Goal: Transaction & Acquisition: Purchase product/service

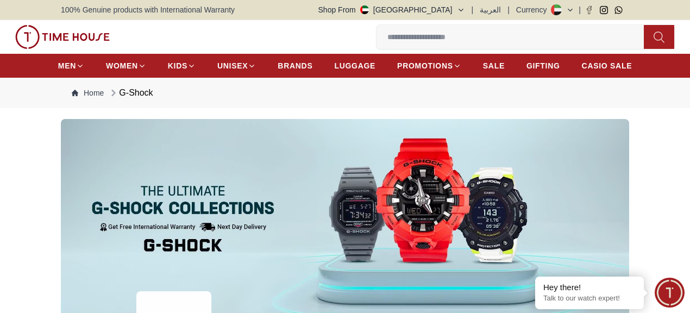
click at [0, 0] on icon "button" at bounding box center [0, 0] width 0 height 0
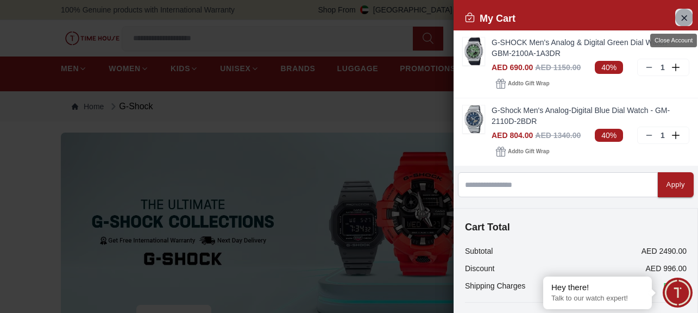
click at [551, 17] on icon "Close Account" at bounding box center [683, 18] width 9 height 14
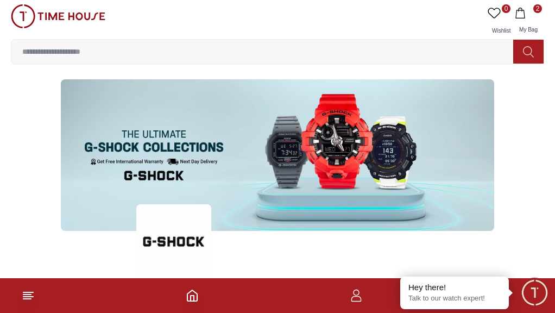
click at [384, 41] on input at bounding box center [266, 52] width 510 height 22
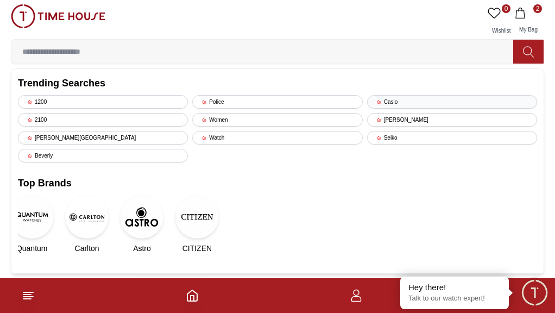
click at [439, 95] on div "Casio" at bounding box center [452, 102] width 170 height 14
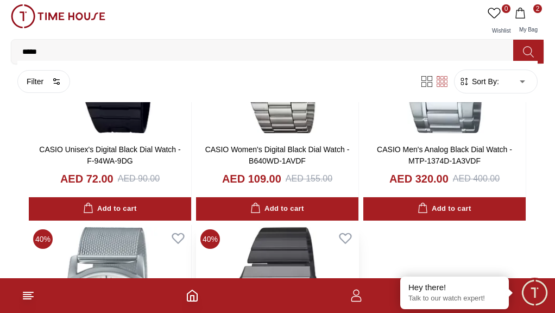
scroll to position [1792, 0]
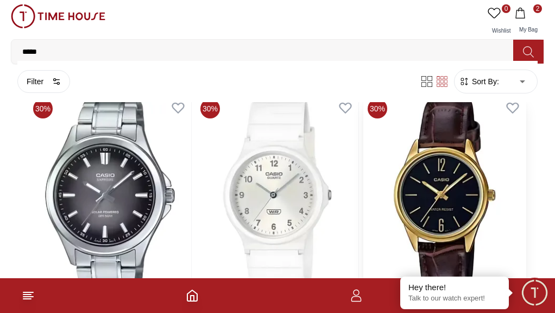
scroll to position [2986, 0]
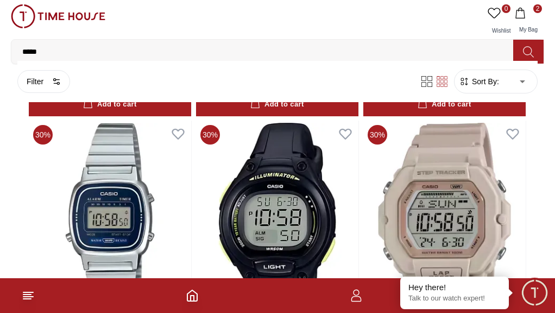
click at [352, 41] on input "*****" at bounding box center [266, 52] width 510 height 22
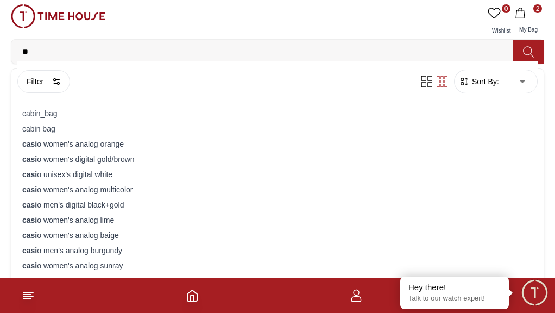
type input "*"
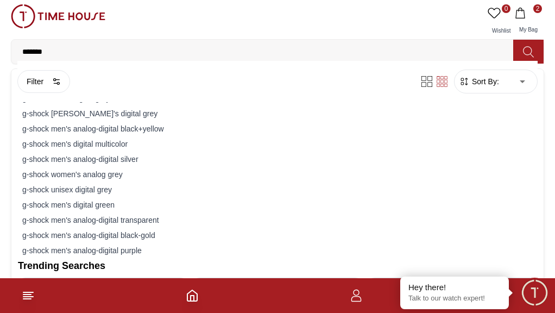
type input "*******"
click at [351, 75] on div "g-shock" at bounding box center [277, 82] width 519 height 15
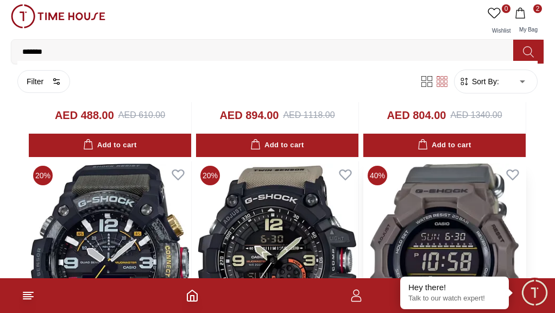
scroll to position [1412, 0]
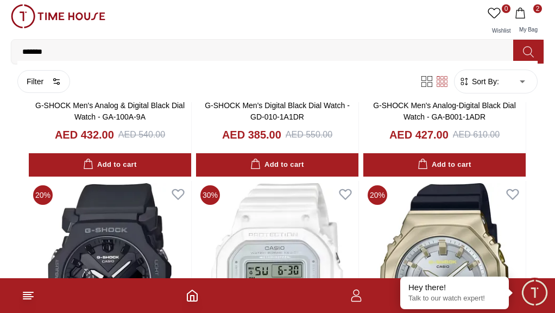
scroll to position [3204, 0]
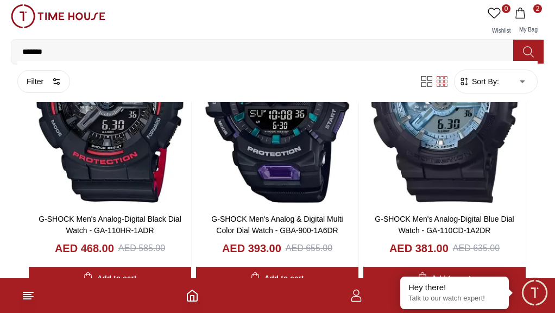
scroll to position [4724, 0]
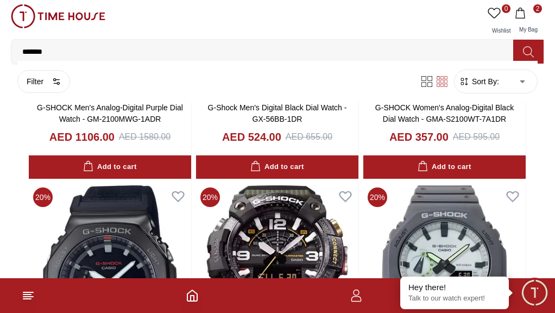
scroll to position [6787, 0]
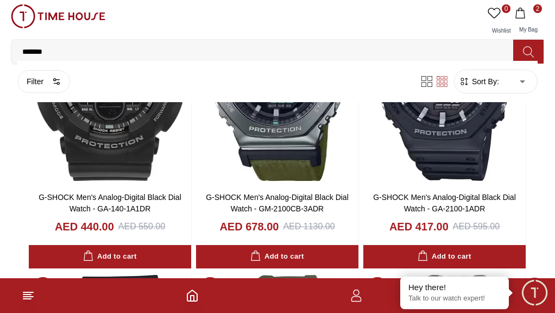
scroll to position [7113, 0]
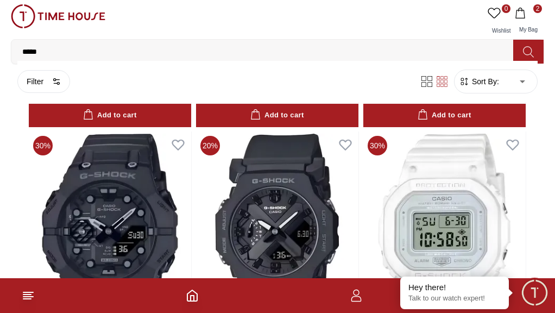
scroll to position [2986, 0]
